Goal: Task Accomplishment & Management: Manage account settings

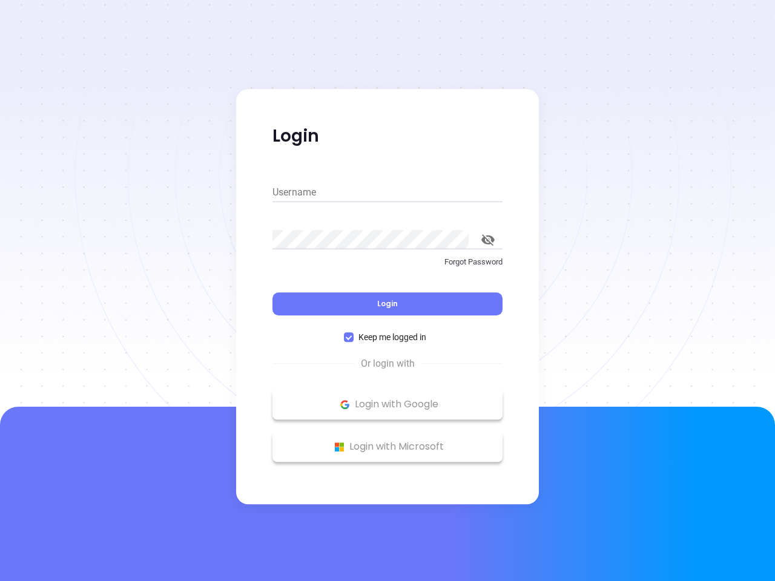
click at [387, 291] on div "Login" at bounding box center [387, 297] width 230 height 38
click at [387, 192] on input "Username" at bounding box center [387, 192] width 230 height 19
click at [488, 240] on icon "toggle password visibility" at bounding box center [487, 240] width 13 height 12
click at [387, 304] on span "Login" at bounding box center [387, 303] width 21 height 10
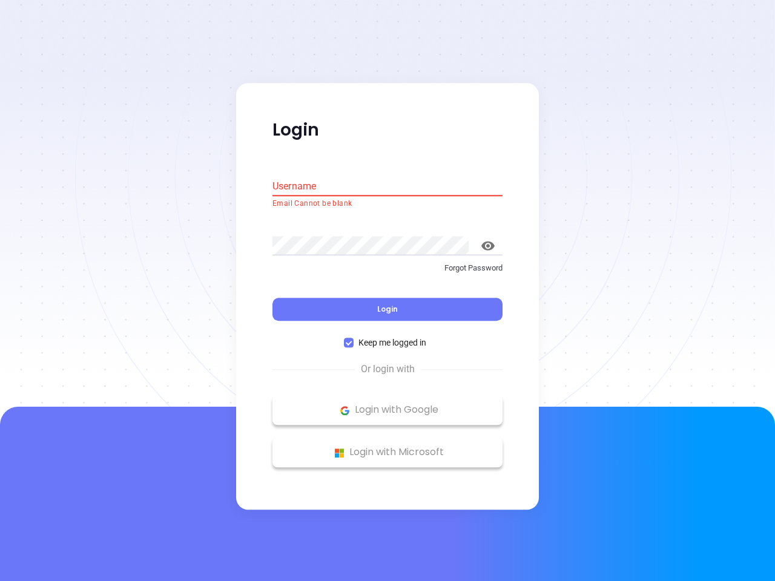
click at [387, 337] on span "Keep me logged in" at bounding box center [392, 343] width 77 height 13
click at [354, 338] on input "Keep me logged in" at bounding box center [349, 343] width 10 height 10
checkbox input "false"
click at [387, 404] on p "Login with Google" at bounding box center [387, 410] width 218 height 18
click at [387, 447] on p "Login with Microsoft" at bounding box center [387, 453] width 218 height 18
